Goal: Task Accomplishment & Management: Manage account settings

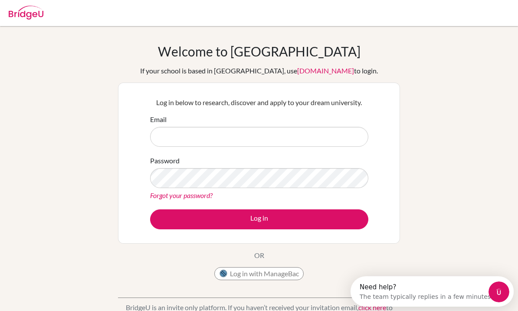
click at [337, 128] on input "Email" at bounding box center [259, 137] width 218 height 20
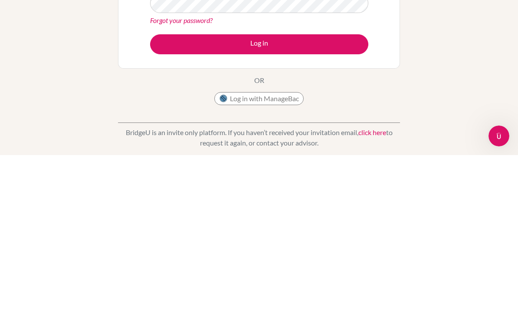
scroll to position [23, 0]
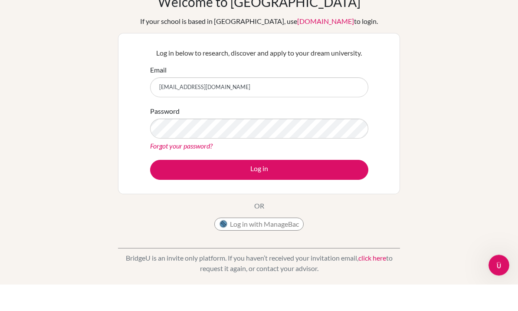
type input "[EMAIL_ADDRESS][DOMAIN_NAME]"
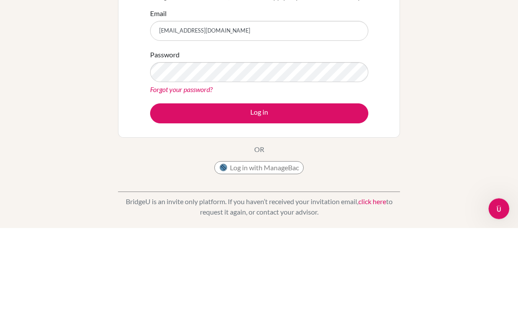
click at [340, 187] on button "Log in" at bounding box center [259, 197] width 218 height 20
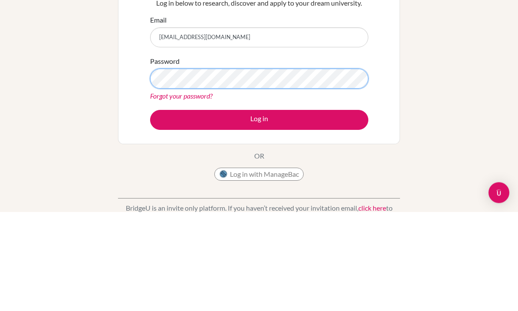
click at [259, 209] on button "Log in" at bounding box center [259, 219] width 218 height 20
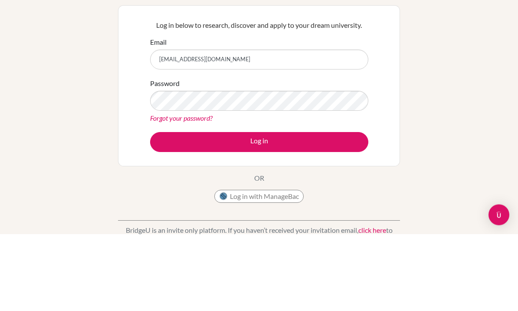
click at [339, 209] on button "Log in" at bounding box center [259, 219] width 218 height 20
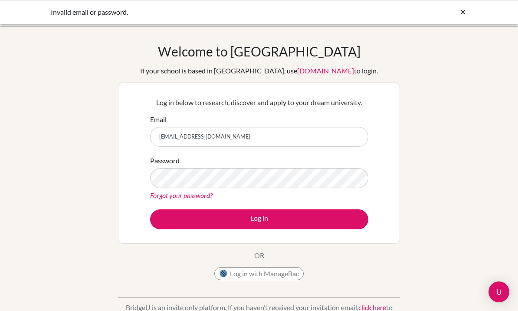
click at [158, 195] on link "Forgot your password?" at bounding box center [181, 195] width 63 height 8
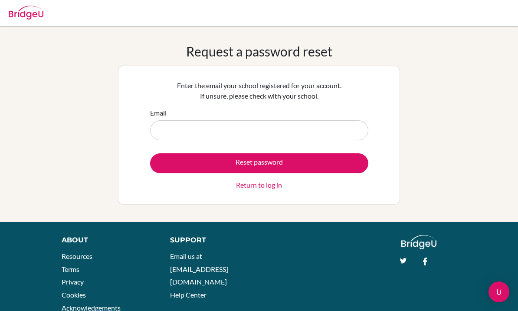
click at [338, 131] on input "Email" at bounding box center [259, 130] width 218 height 20
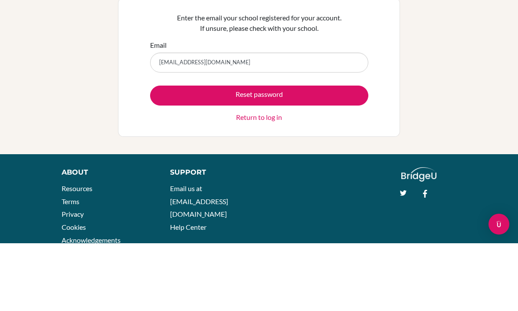
type input "[EMAIL_ADDRESS][DOMAIN_NAME]"
click at [347, 153] on button "Reset password" at bounding box center [259, 163] width 218 height 20
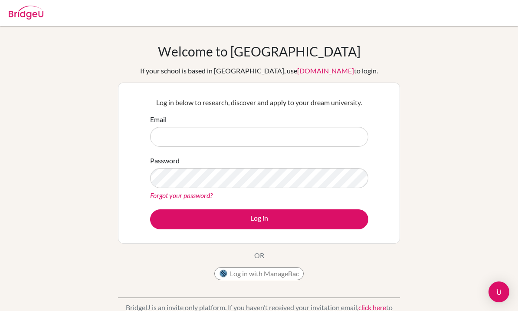
click at [194, 195] on link "Forgot your password?" at bounding box center [181, 195] width 63 height 8
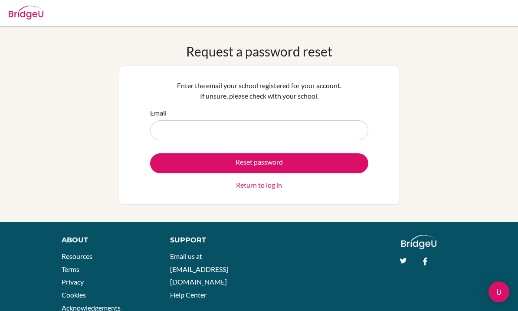
click at [338, 132] on input "Email" at bounding box center [259, 130] width 218 height 20
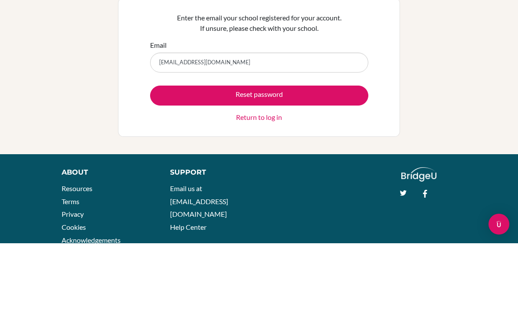
type input "[EMAIL_ADDRESS][DOMAIN_NAME]"
click at [259, 153] on button "Reset password" at bounding box center [259, 163] width 218 height 20
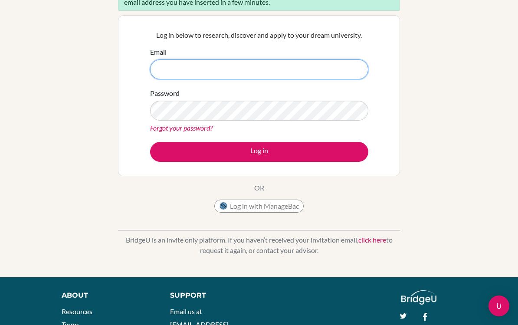
click at [343, 70] on input "Email" at bounding box center [259, 69] width 218 height 20
type input "[EMAIL_ADDRESS][DOMAIN_NAME]"
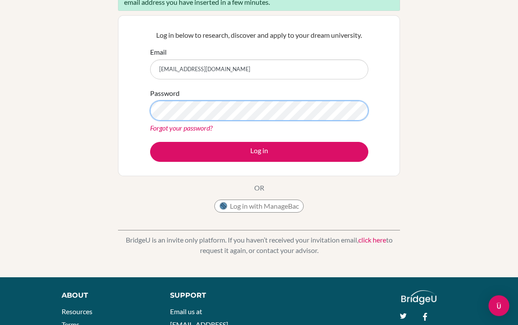
click at [259, 152] on button "Log in" at bounding box center [259, 152] width 218 height 20
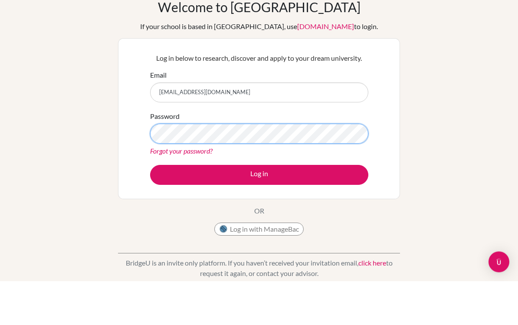
click at [259, 209] on button "Log in" at bounding box center [259, 219] width 218 height 20
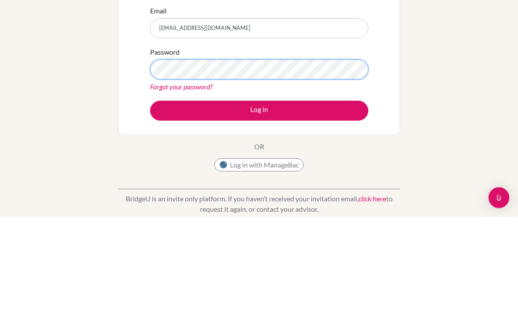
click at [259, 209] on button "Log in" at bounding box center [259, 219] width 218 height 20
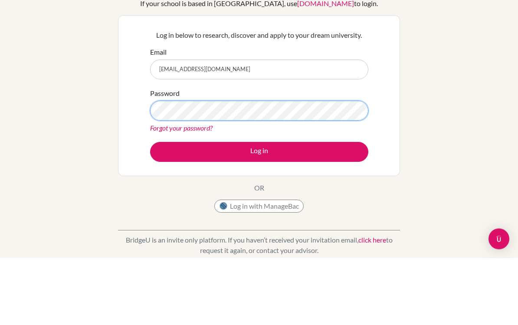
click at [259, 209] on button "Log in" at bounding box center [259, 219] width 218 height 20
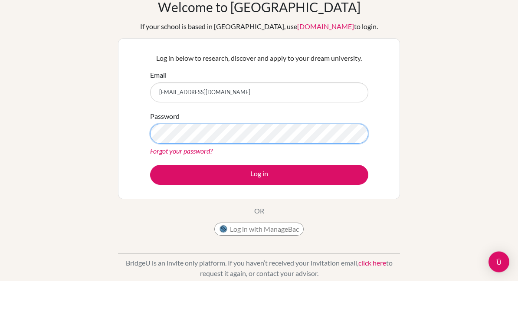
click at [259, 209] on button "Log in" at bounding box center [259, 219] width 218 height 20
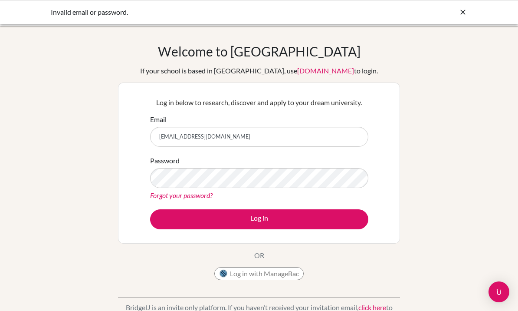
click at [465, 13] on icon at bounding box center [463, 12] width 9 height 9
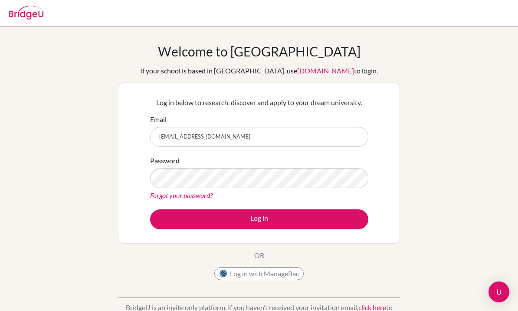
click at [20, 14] on img at bounding box center [26, 13] width 35 height 14
